Goal: Transaction & Acquisition: Purchase product/service

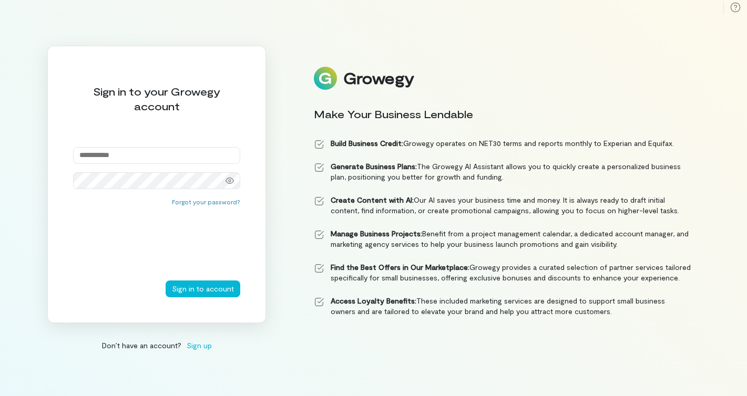
click at [151, 159] on input "email" at bounding box center [156, 155] width 167 height 17
type input "**********"
click at [166, 281] on button "Sign in to account" at bounding box center [203, 289] width 75 height 17
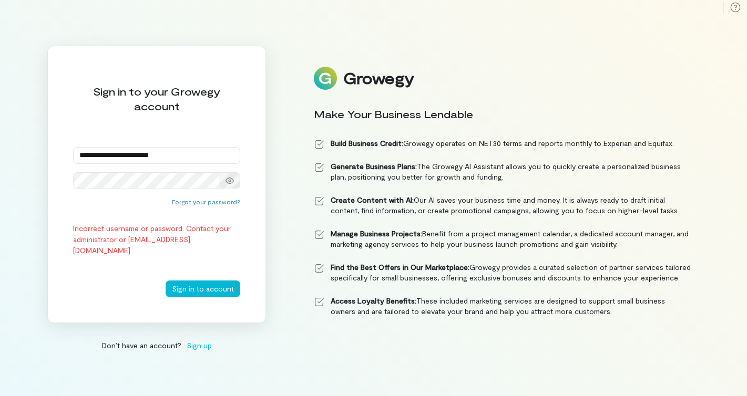
click at [229, 181] on icon at bounding box center [230, 181] width 8 height 8
click at [166, 281] on button "Sign in to account" at bounding box center [203, 289] width 75 height 17
click at [273, 264] on div "**********" at bounding box center [373, 198] width 747 height 396
click at [224, 202] on button "Forgot your password?" at bounding box center [206, 202] width 68 height 8
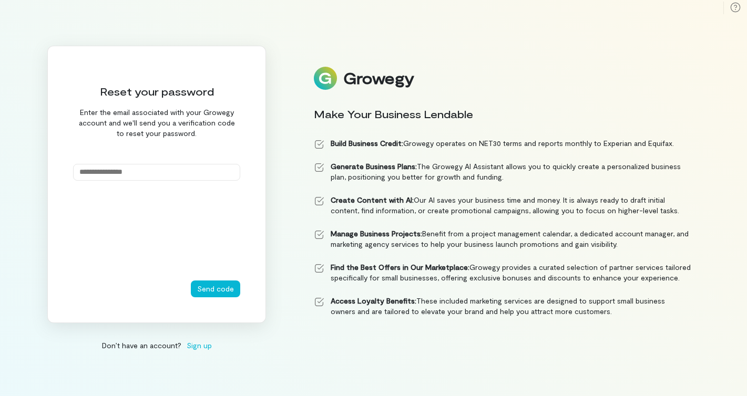
click at [186, 167] on input "email" at bounding box center [156, 172] width 167 height 17
type input "**********"
click at [221, 283] on button "Send code" at bounding box center [215, 289] width 49 height 17
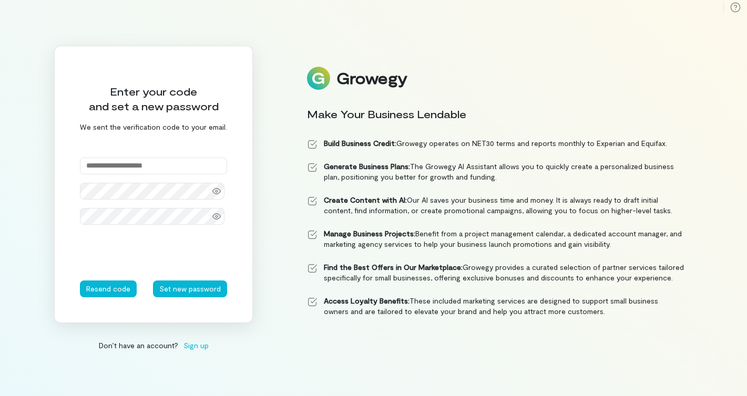
click at [161, 165] on input "text" at bounding box center [153, 166] width 147 height 17
type input "******"
click at [216, 190] on icon at bounding box center [216, 191] width 8 height 6
click at [202, 292] on button "Set new password" at bounding box center [190, 289] width 74 height 17
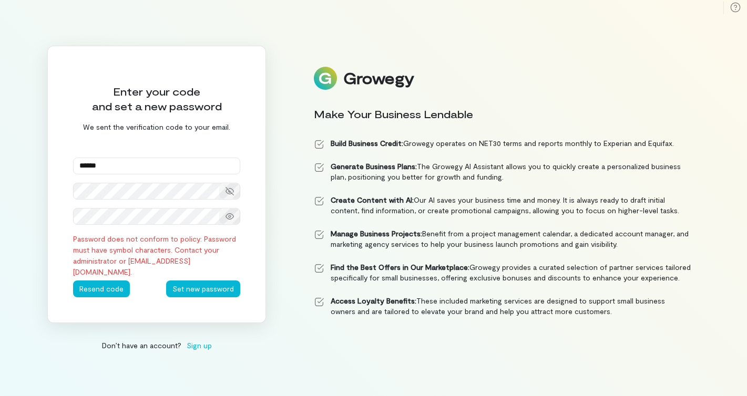
click at [233, 219] on icon at bounding box center [230, 216] width 8 height 8
click at [66, 241] on div "Enter your code and set a new password We sent the verification code to your em…" at bounding box center [156, 185] width 219 height 278
click at [202, 285] on button "Set new password" at bounding box center [203, 289] width 74 height 17
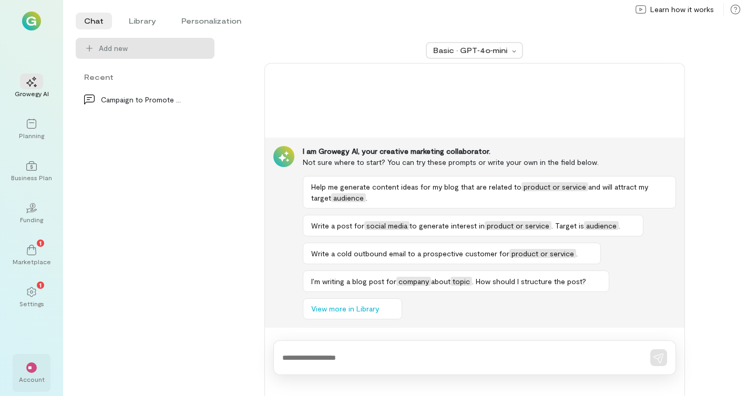
click at [33, 374] on div "**" at bounding box center [31, 368] width 23 height 16
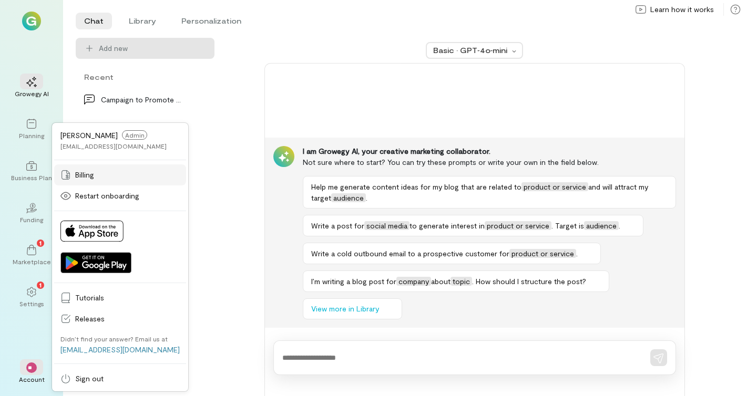
click at [94, 173] on span "Billing" at bounding box center [127, 175] width 105 height 11
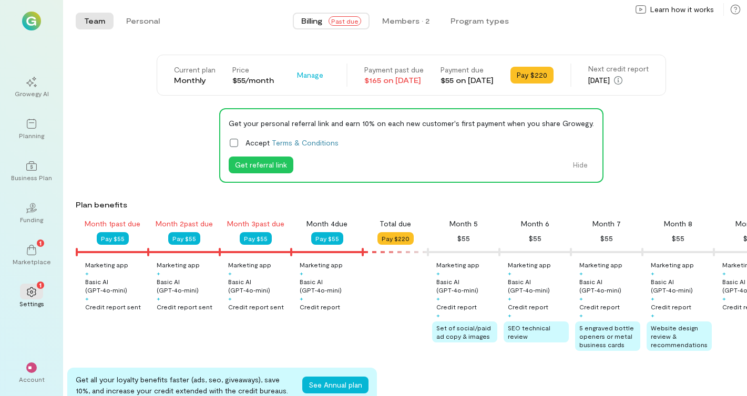
scroll to position [0, 179]
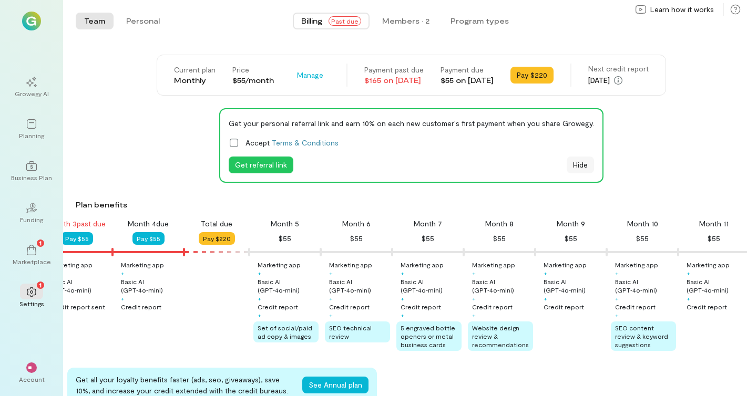
click at [576, 166] on button "Hide" at bounding box center [580, 165] width 27 height 17
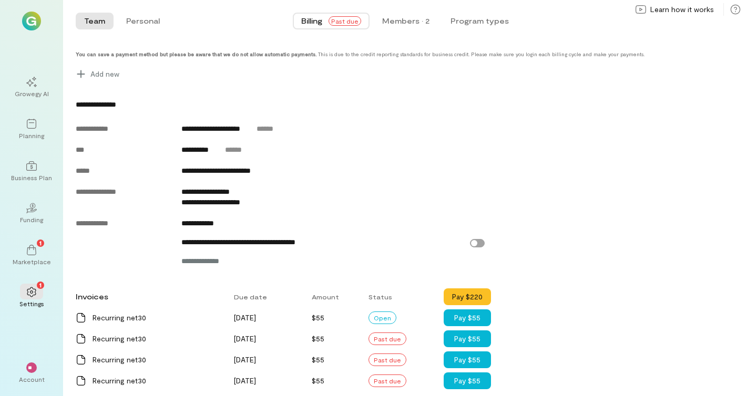
scroll to position [356, 0]
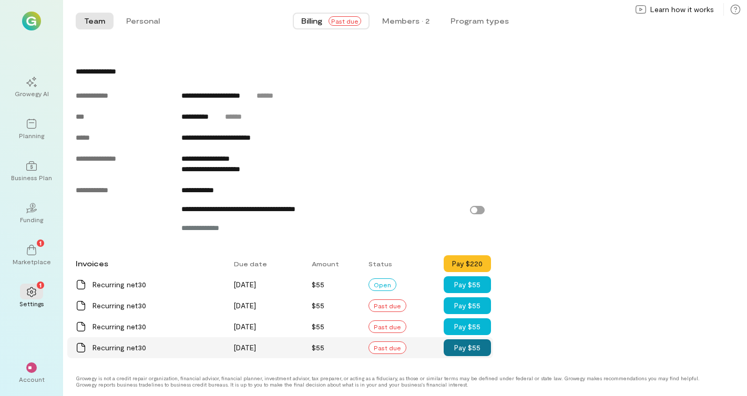
click at [467, 345] on button "Pay $55" at bounding box center [467, 348] width 47 height 17
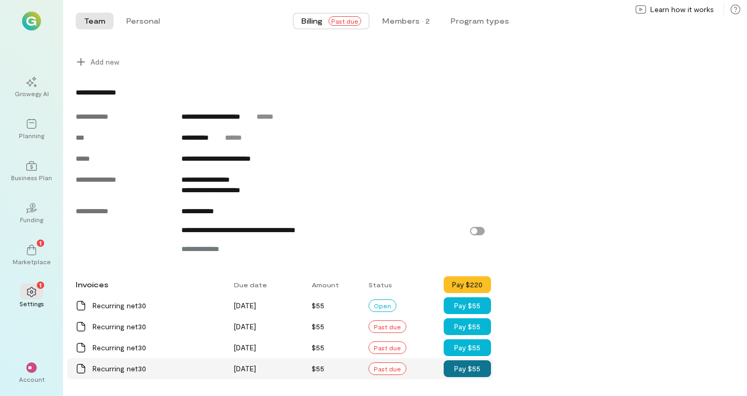
scroll to position [377, 0]
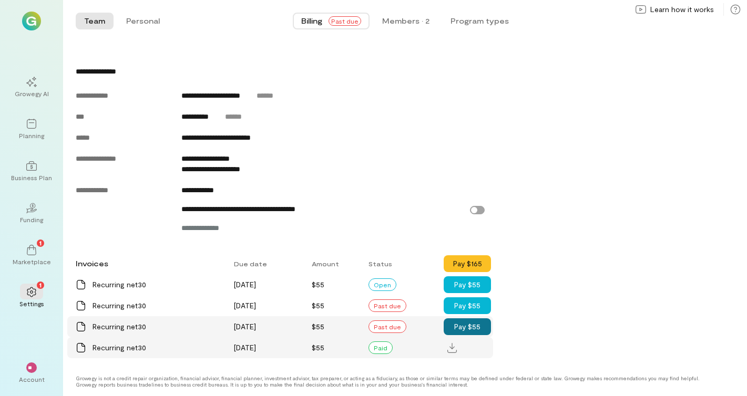
click at [470, 325] on button "Pay $55" at bounding box center [467, 327] width 47 height 17
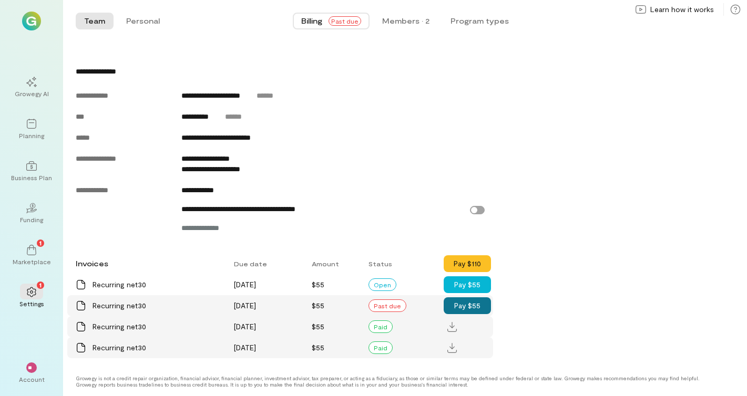
click at [458, 307] on button "Pay $55" at bounding box center [467, 306] width 47 height 17
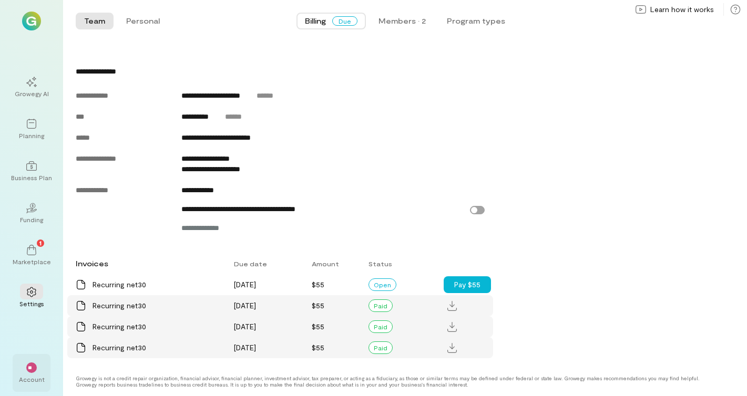
click at [32, 364] on div "**" at bounding box center [31, 368] width 11 height 11
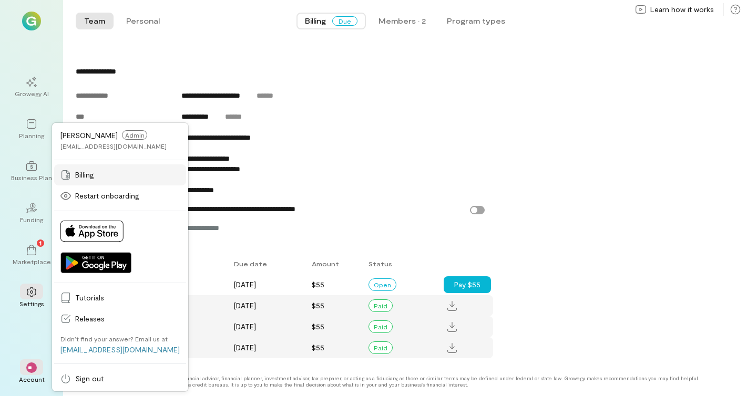
click at [101, 177] on span "Billing" at bounding box center [127, 175] width 105 height 11
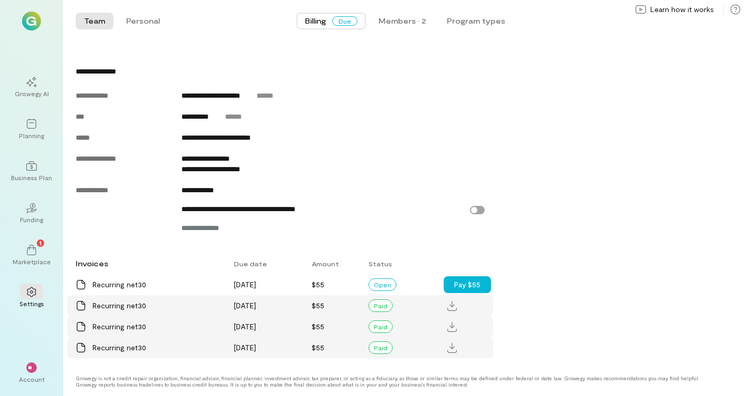
click at [30, 24] on img at bounding box center [31, 21] width 19 height 19
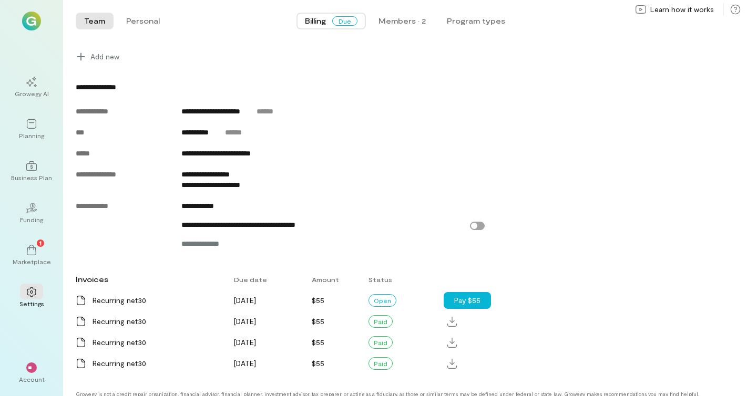
scroll to position [377, 0]
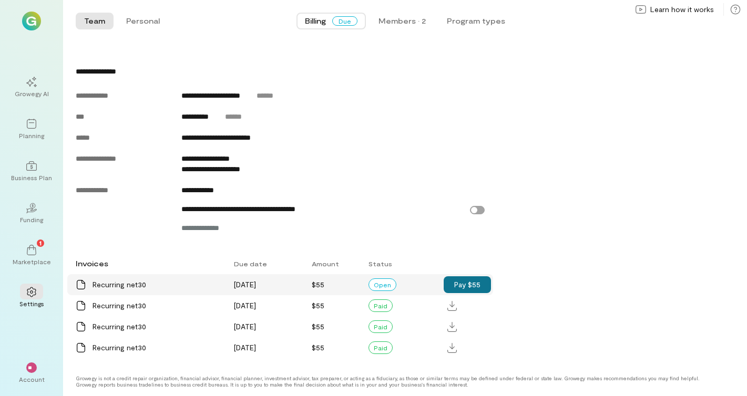
click at [473, 285] on button "Pay $55" at bounding box center [467, 285] width 47 height 17
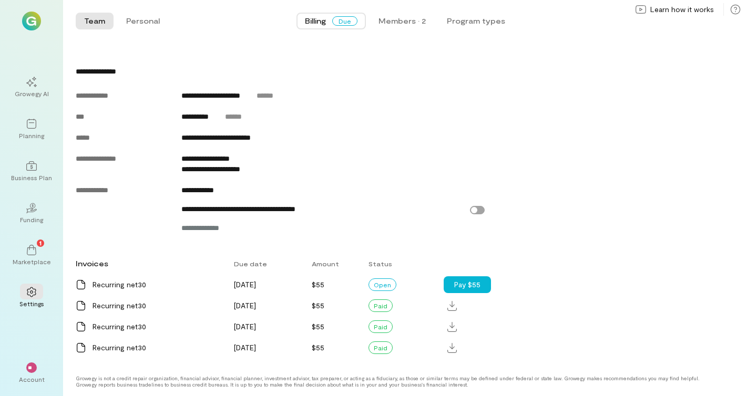
click at [335, 22] on span "Due" at bounding box center [344, 20] width 25 height 9
click at [400, 24] on div "Members · 2" at bounding box center [402, 21] width 47 height 11
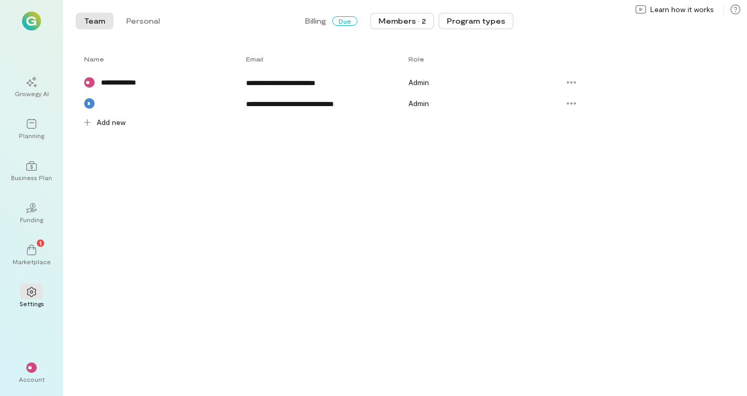
click at [484, 18] on button "Program types" at bounding box center [475, 21] width 75 height 17
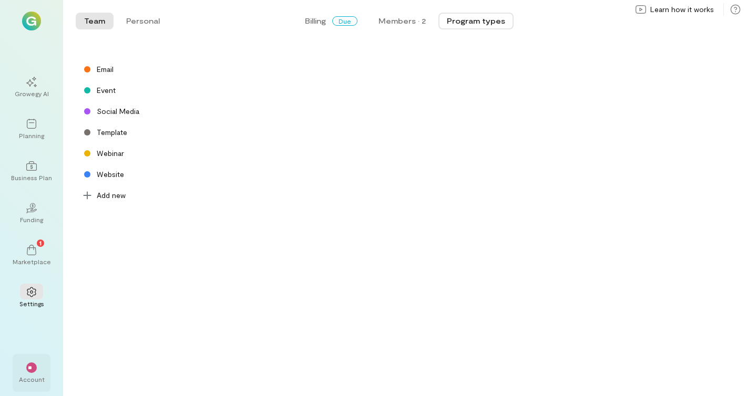
click at [36, 372] on div "**" at bounding box center [31, 368] width 11 height 11
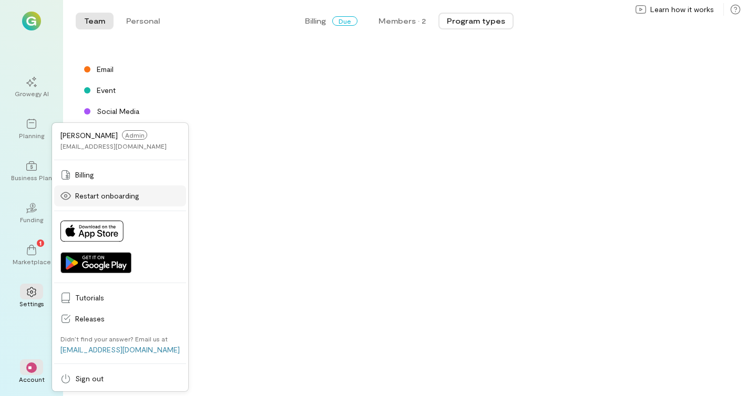
click at [92, 191] on span "Restart onboarding" at bounding box center [127, 196] width 105 height 11
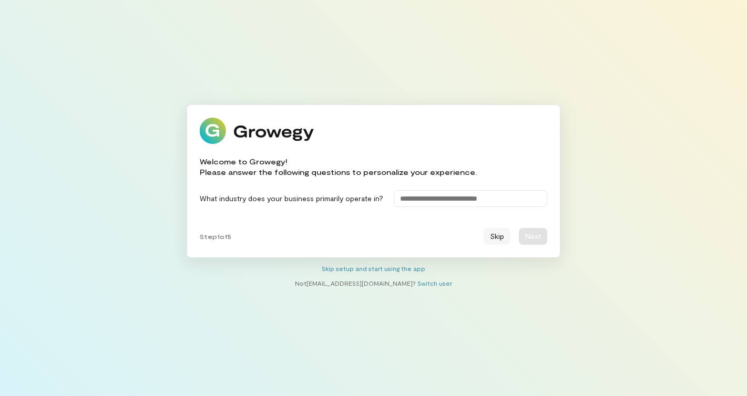
click at [498, 240] on button "Skip" at bounding box center [497, 236] width 27 height 17
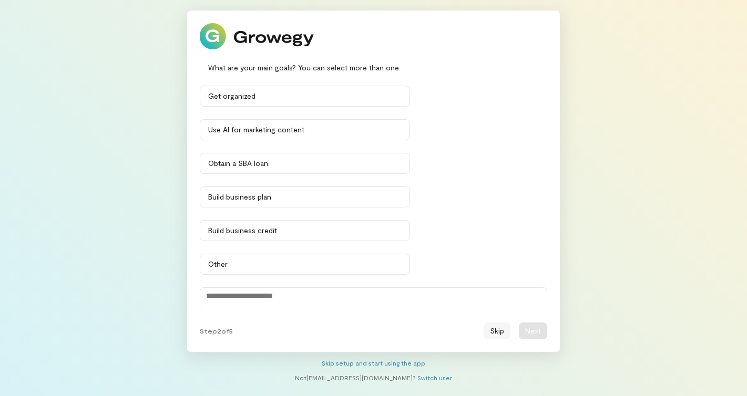
click at [501, 335] on button "Skip" at bounding box center [497, 331] width 27 height 17
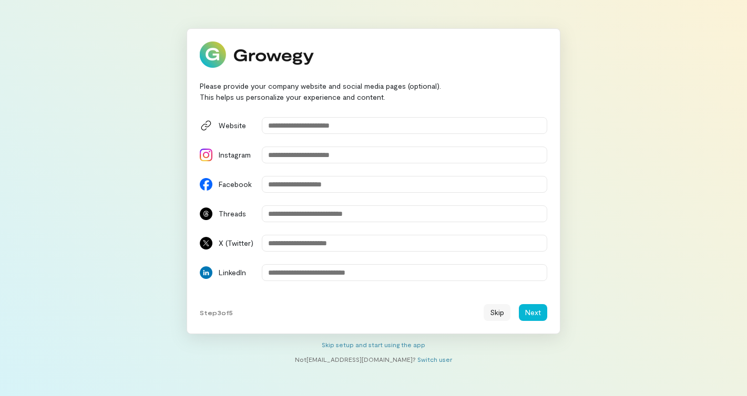
click at [499, 315] on button "Skip" at bounding box center [497, 312] width 27 height 17
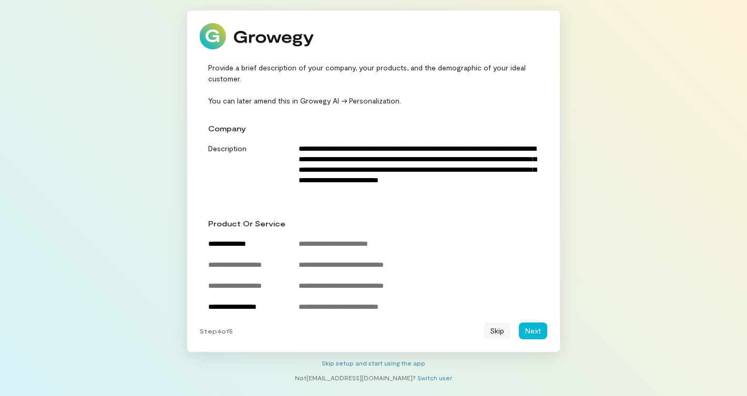
click at [495, 335] on button "Skip" at bounding box center [497, 331] width 27 height 17
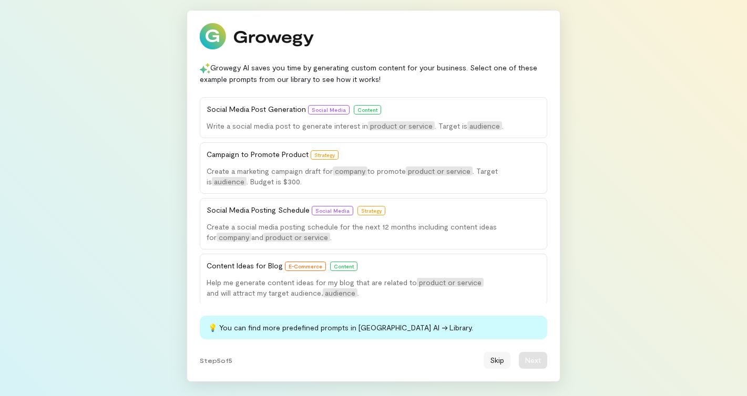
click at [503, 363] on button "Skip" at bounding box center [497, 360] width 27 height 17
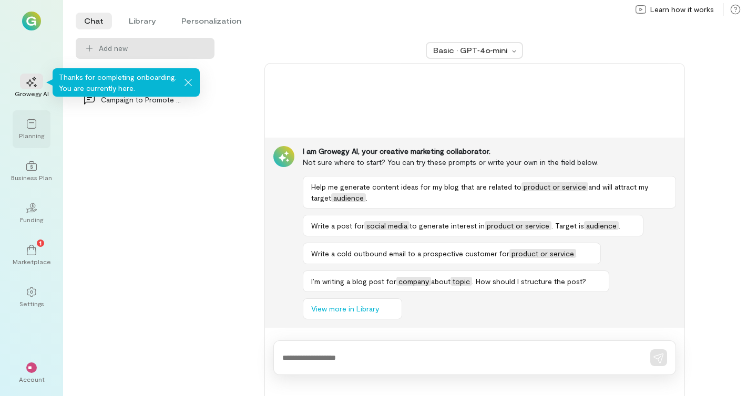
click at [30, 141] on div "Planning" at bounding box center [32, 129] width 38 height 38
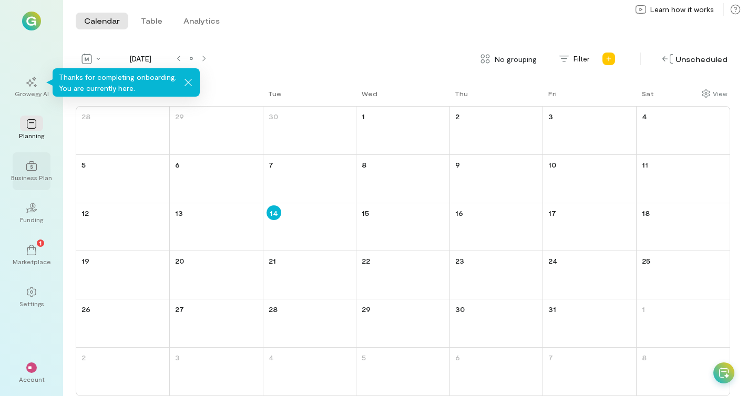
click at [22, 175] on div "Business Plan" at bounding box center [31, 177] width 41 height 8
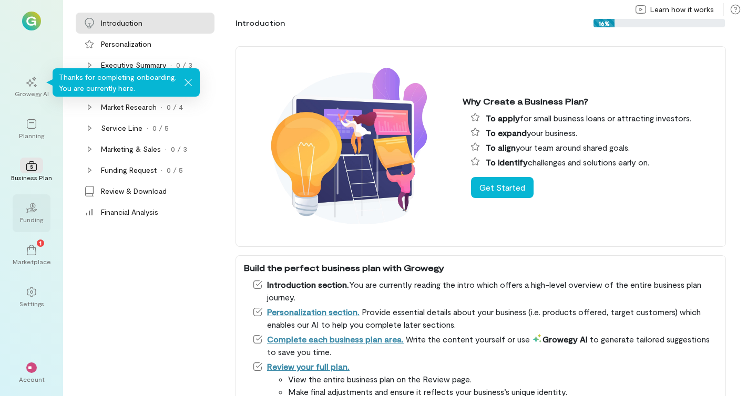
click at [32, 219] on div "Funding" at bounding box center [31, 220] width 23 height 8
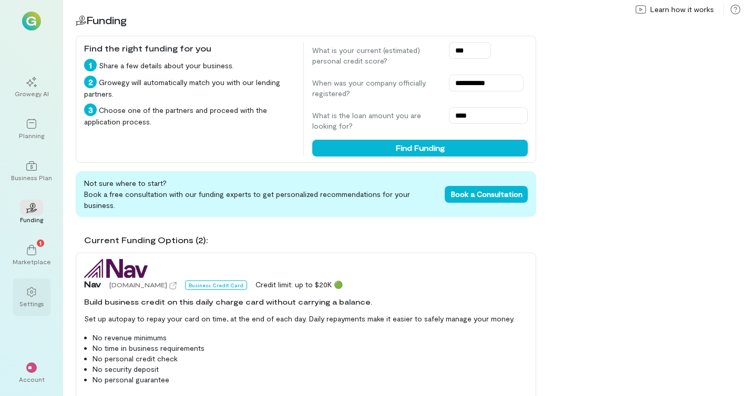
click at [30, 299] on div at bounding box center [31, 292] width 23 height 16
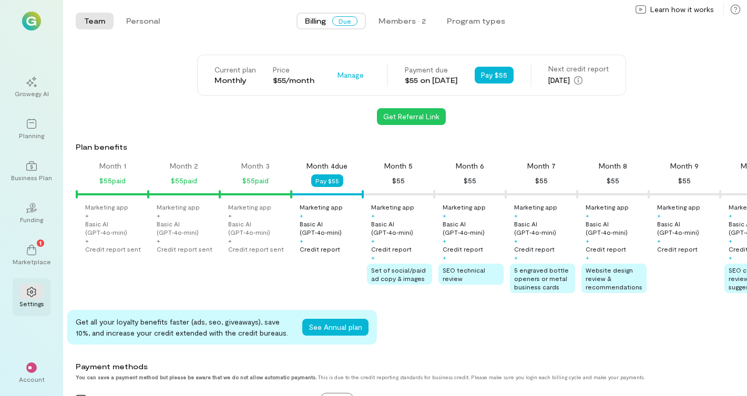
scroll to position [0, 107]
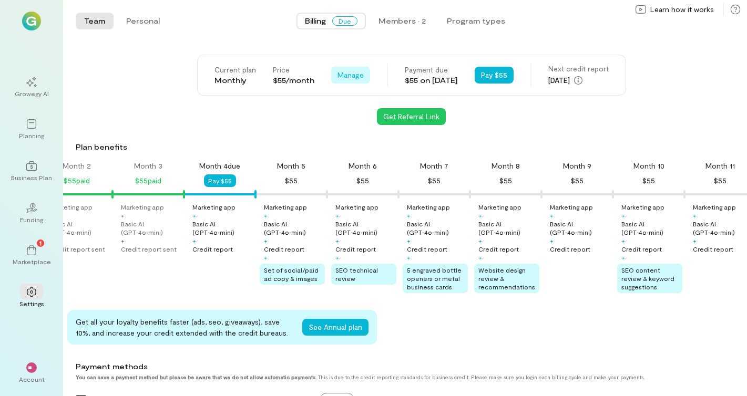
click at [338, 79] on span "Manage" at bounding box center [351, 75] width 26 height 11
click at [360, 116] on span "Cancel plan" at bounding box center [382, 119] width 54 height 11
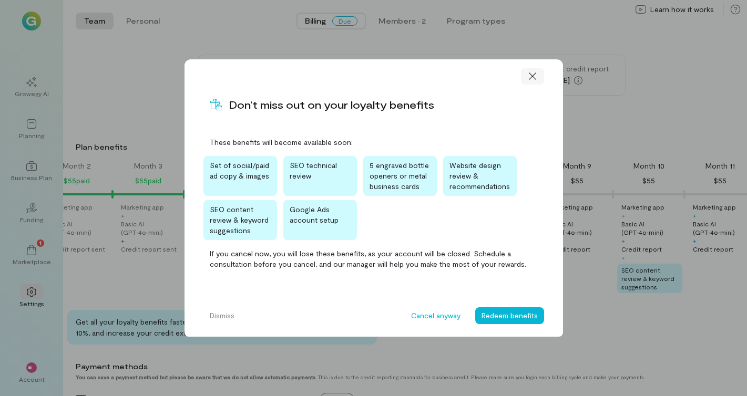
click at [532, 75] on icon at bounding box center [532, 76] width 11 height 11
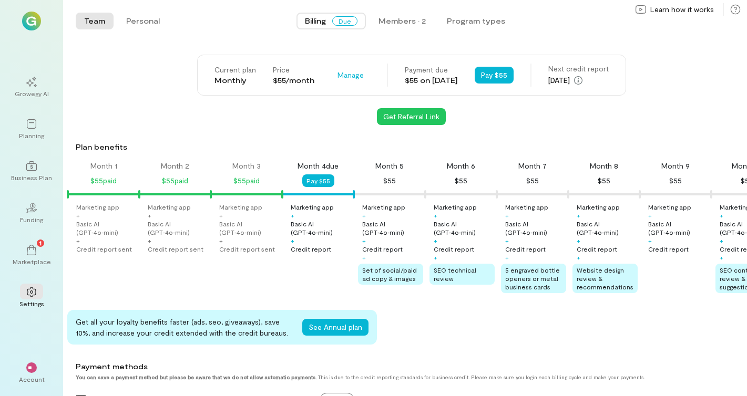
scroll to position [0, 0]
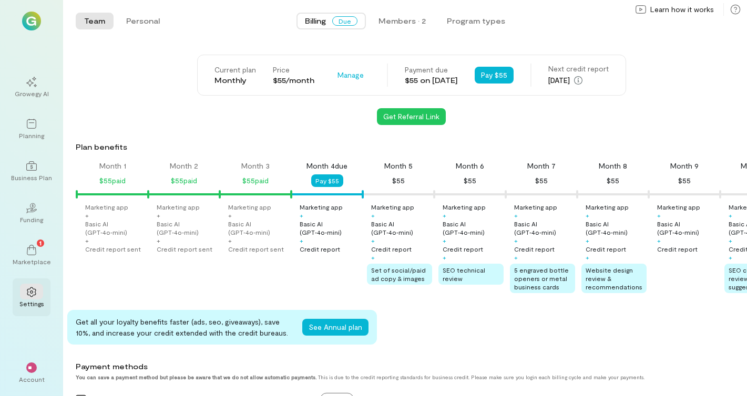
click at [24, 293] on div at bounding box center [31, 292] width 23 height 16
click at [30, 264] on div "Marketplace" at bounding box center [32, 262] width 38 height 8
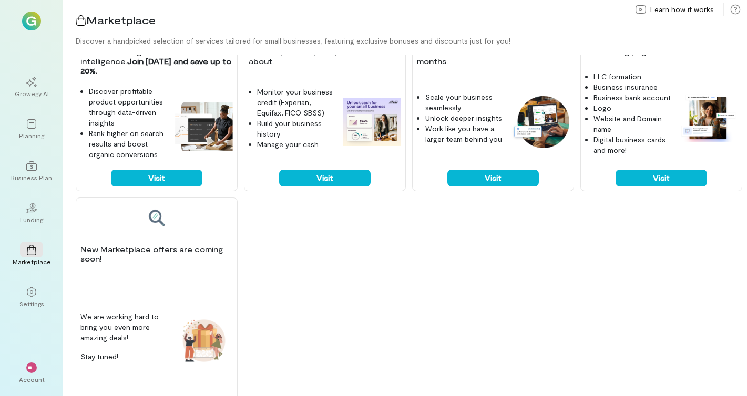
scroll to position [514, 0]
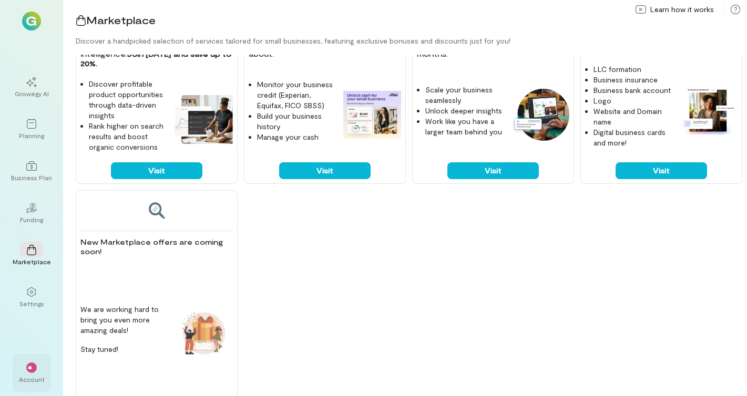
click at [29, 372] on div "**" at bounding box center [31, 368] width 11 height 11
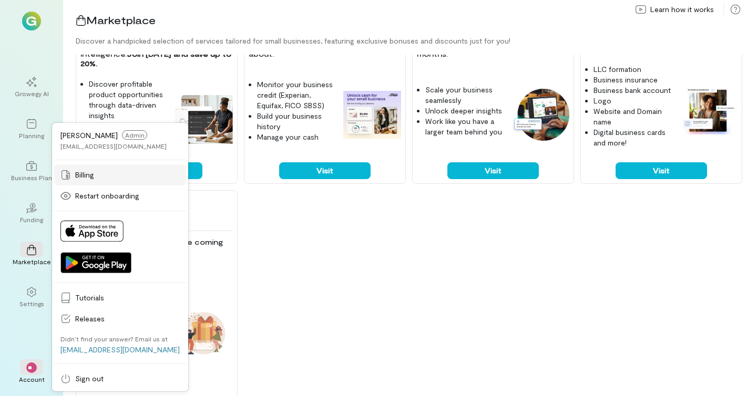
click at [101, 175] on span "Billing" at bounding box center [127, 175] width 105 height 11
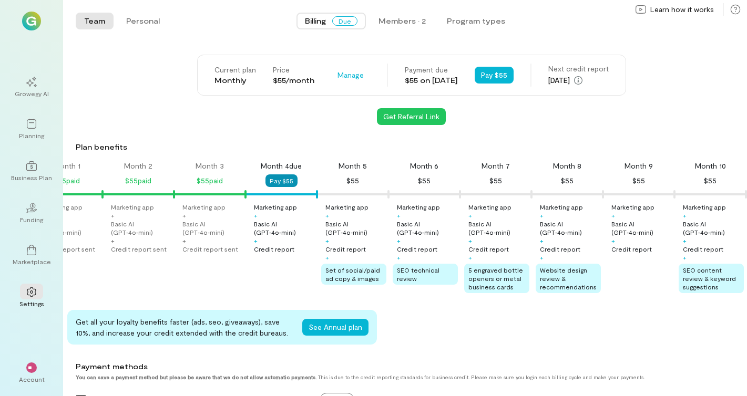
scroll to position [0, 47]
click at [16, 96] on div "Growegy AI" at bounding box center [32, 93] width 34 height 8
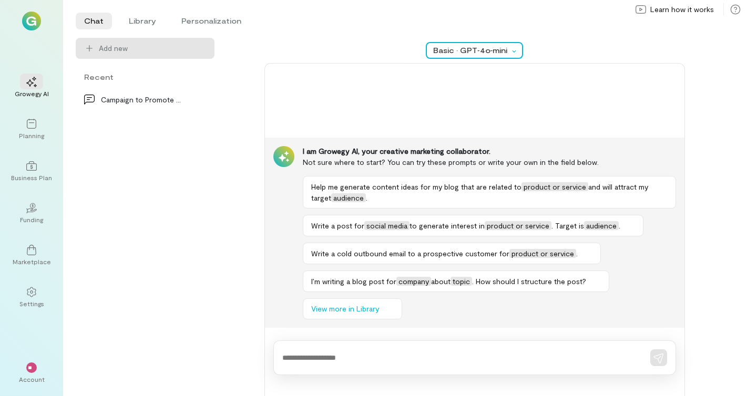
click at [512, 46] on div at bounding box center [516, 50] width 12 height 11
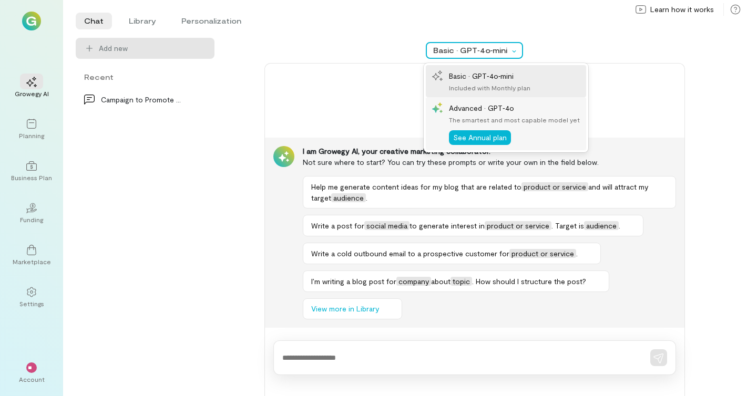
click at [485, 119] on div "The smartest and most capable model yet" at bounding box center [514, 120] width 131 height 8
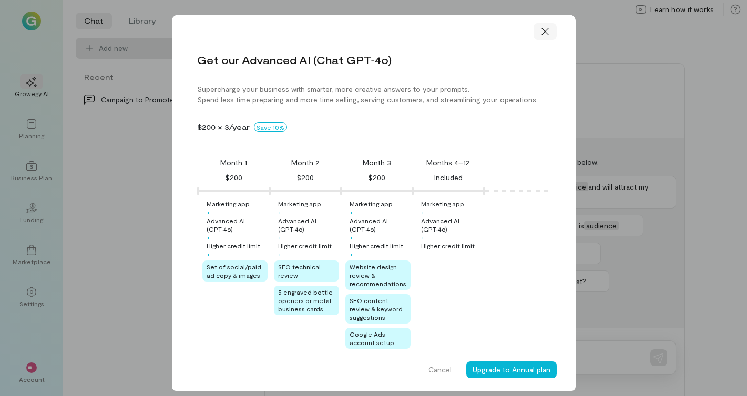
click at [539, 36] on div at bounding box center [545, 31] width 23 height 17
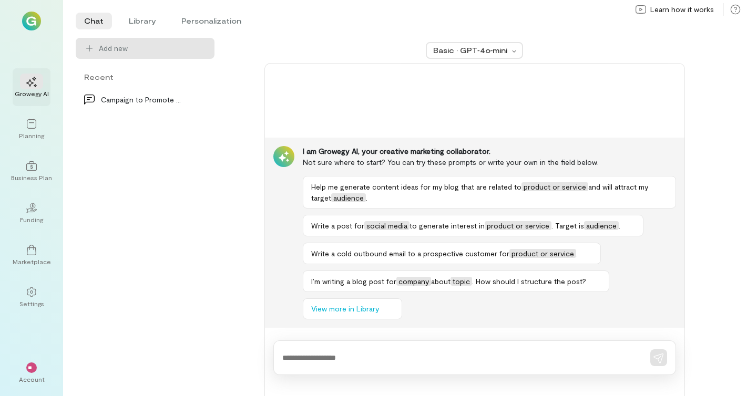
click at [38, 98] on div "Growegy AI" at bounding box center [32, 87] width 38 height 38
click at [361, 361] on textarea at bounding box center [459, 358] width 355 height 11
